Goal: Submit feedback/report problem: Submit feedback/report problem

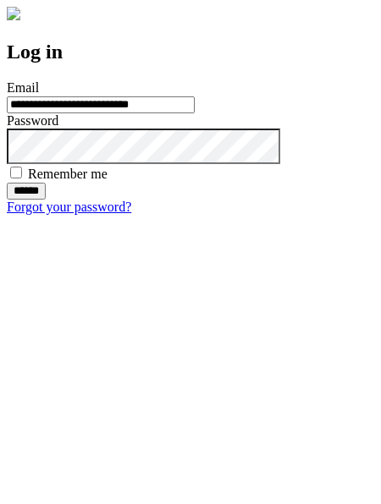
type input "**********"
click at [46, 200] on input "******" at bounding box center [26, 191] width 39 height 17
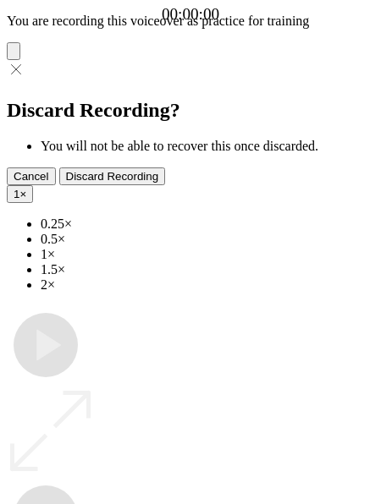
type input "**********"
